Goal: Information Seeking & Learning: Learn about a topic

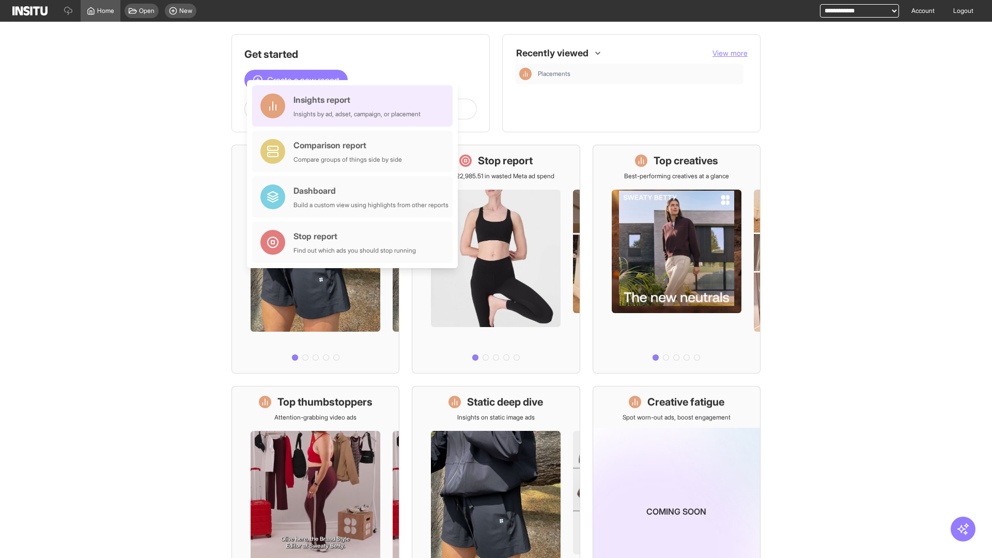
click at [355, 106] on div "Insights report Insights by ad, adset, campaign, or placement" at bounding box center [356, 106] width 127 height 25
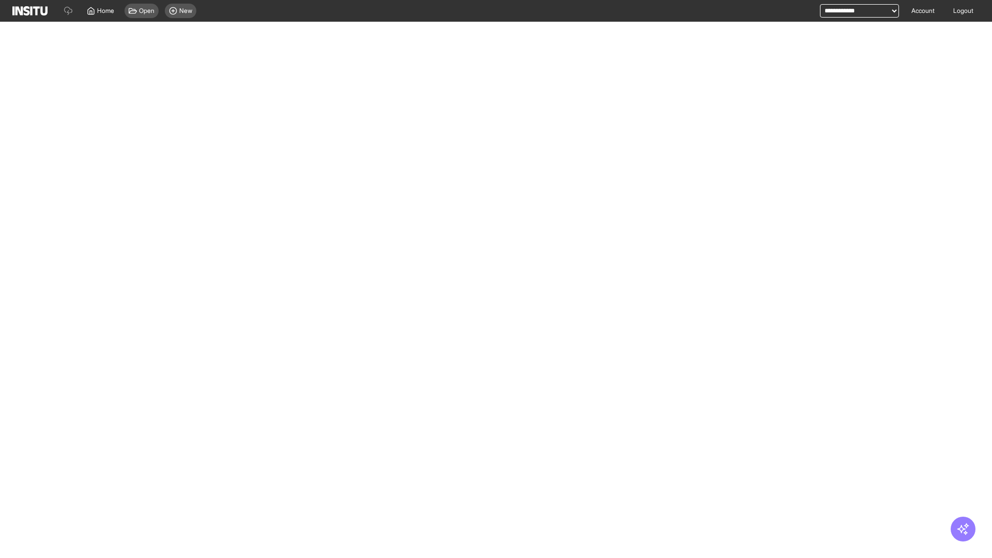
select select "**"
